Goal: Check status

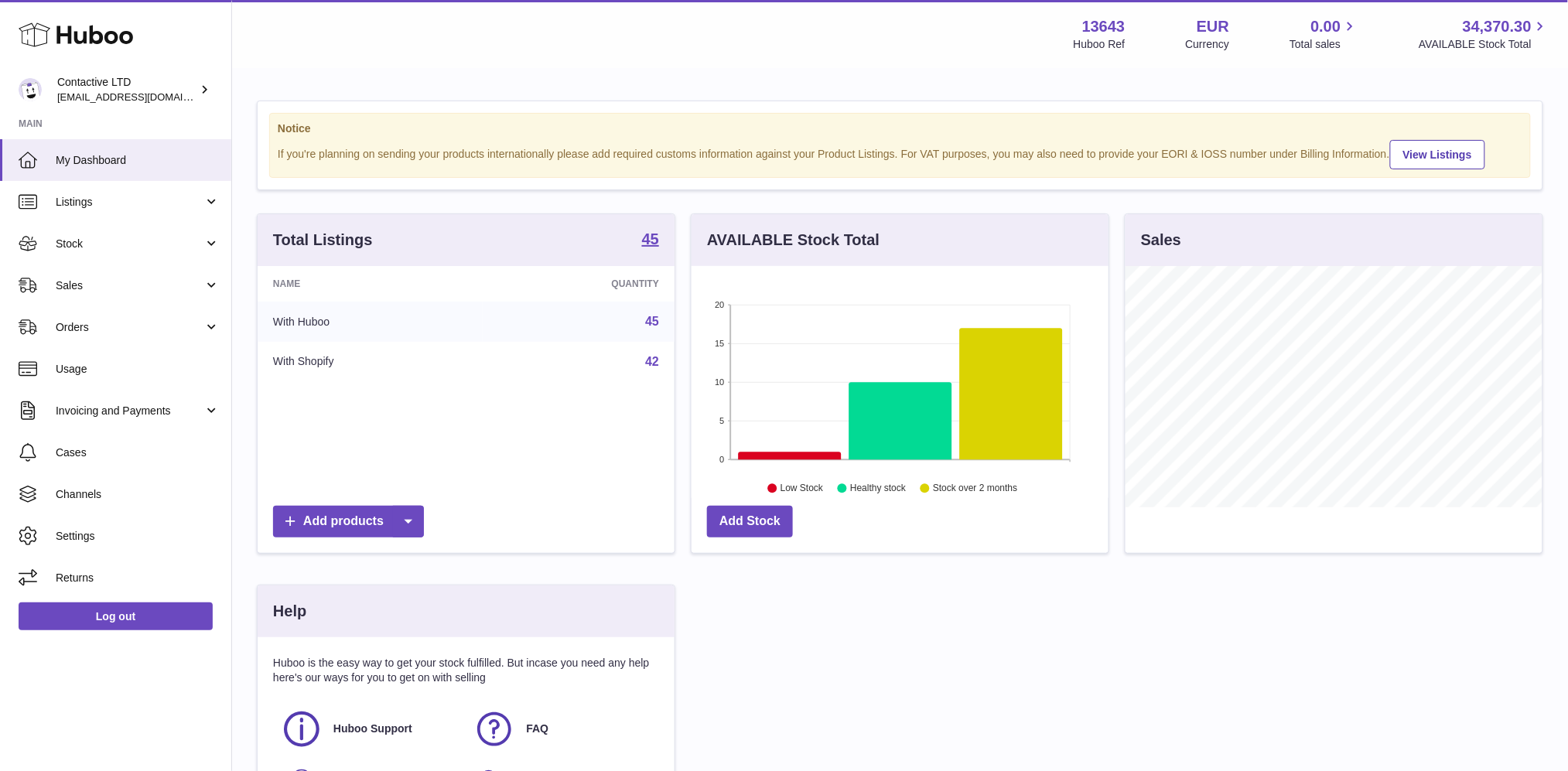
scroll to position [241, 417]
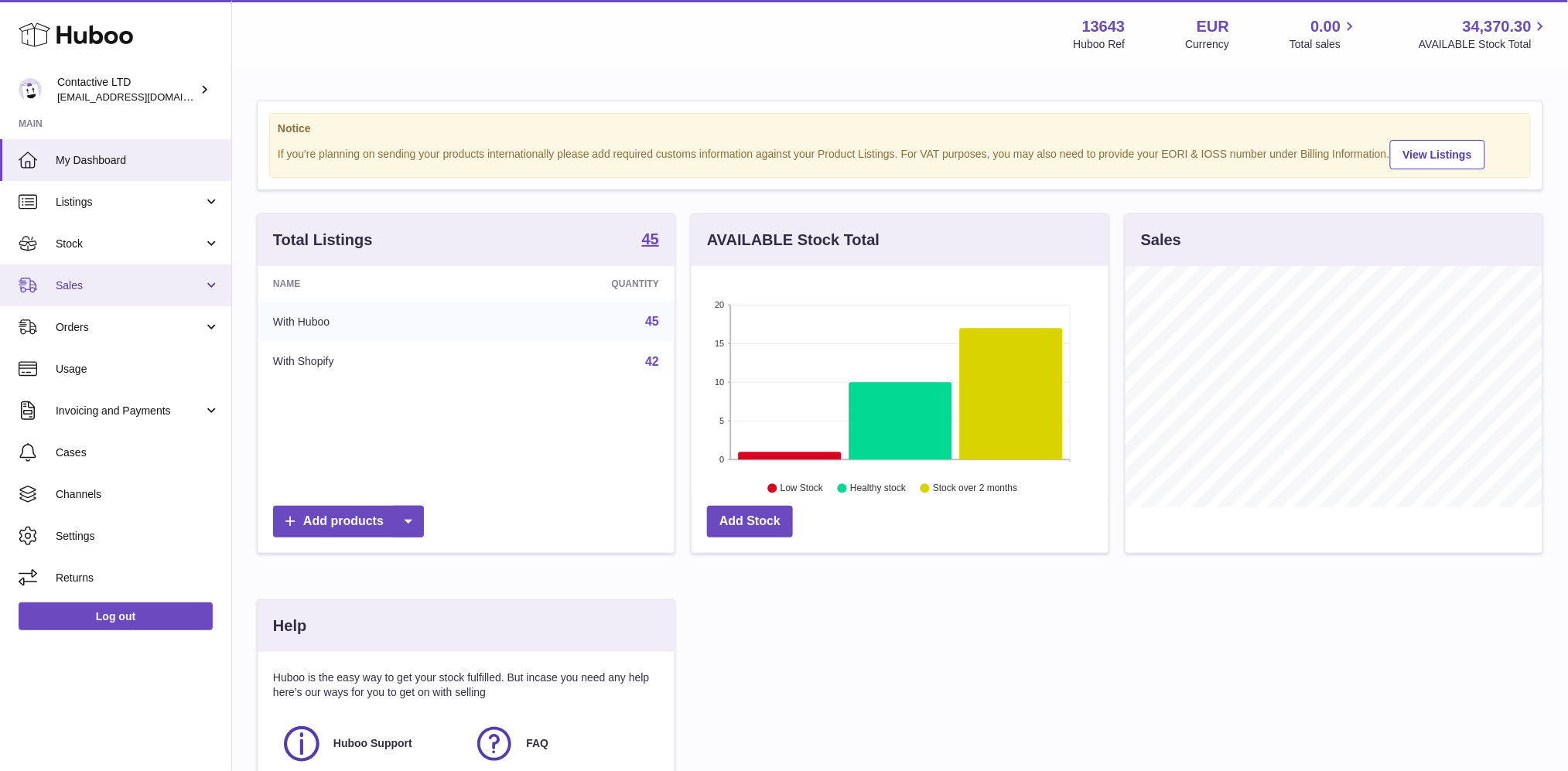
click at [150, 289] on span "Sales" at bounding box center [130, 286] width 148 height 15
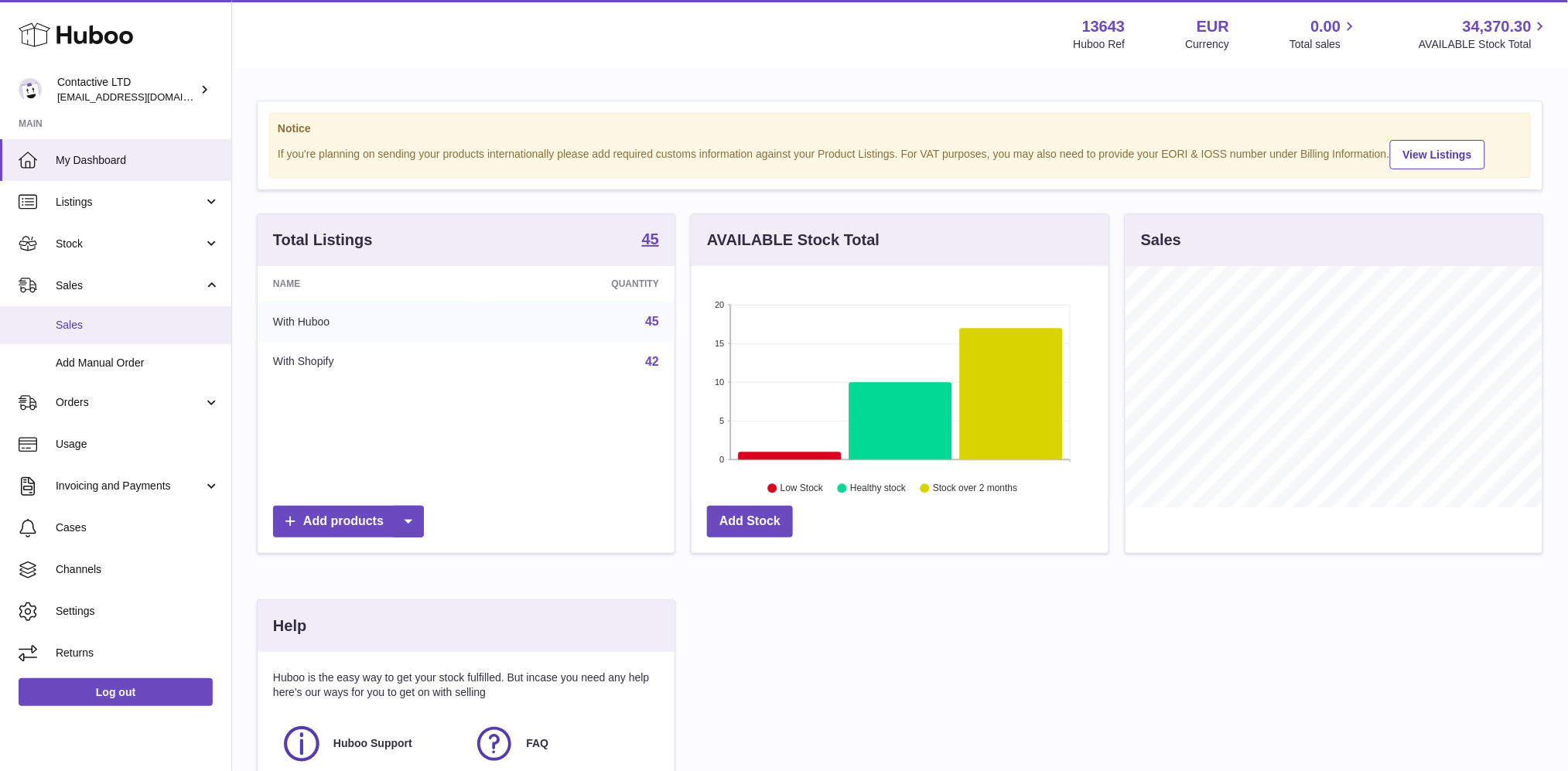
click at [152, 323] on span "Sales" at bounding box center [137, 325] width 164 height 15
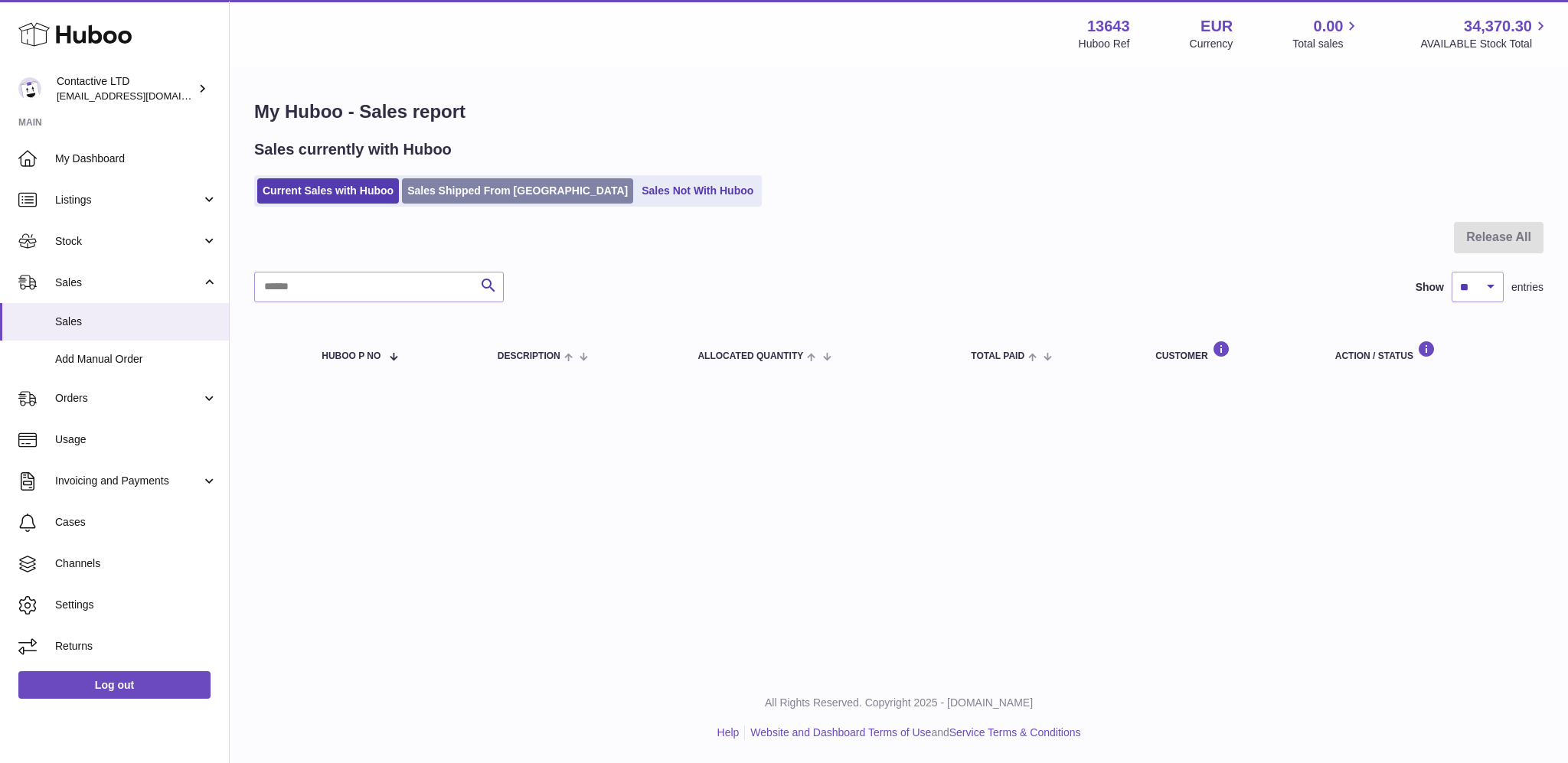
click at [444, 181] on link "Sales Shipped From [GEOGRAPHIC_DATA]" at bounding box center [518, 191] width 232 height 25
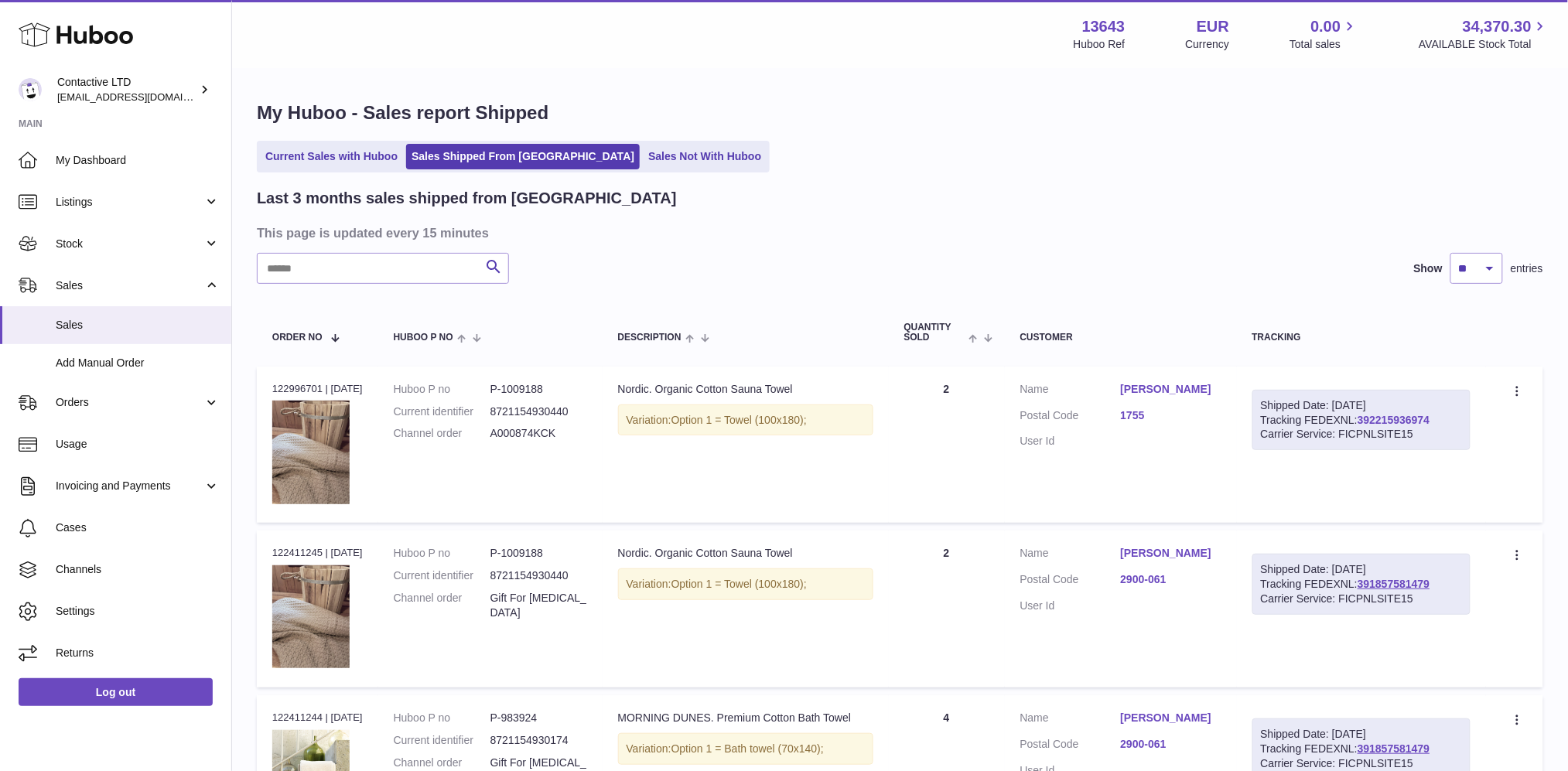
click at [1418, 419] on link "392215936974" at bounding box center [1394, 419] width 72 height 13
